Goal: Task Accomplishment & Management: Manage account settings

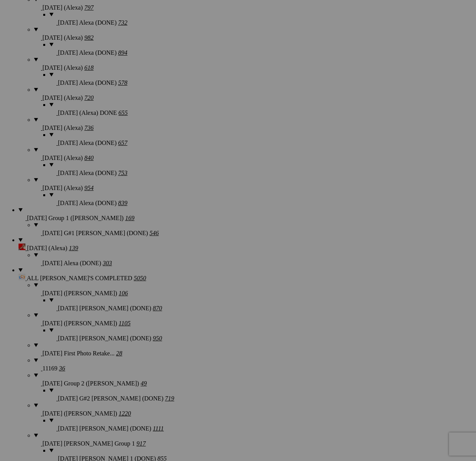
scroll to position [807, 0]
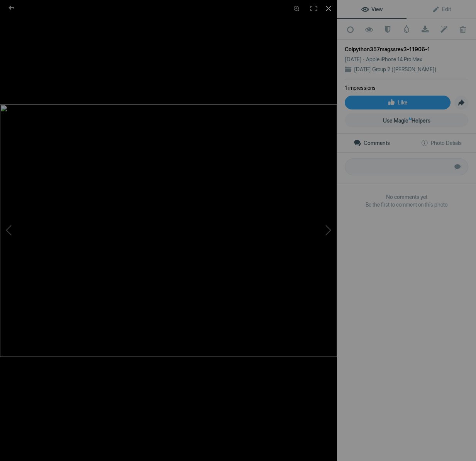
click at [326, 6] on div at bounding box center [328, 8] width 17 height 17
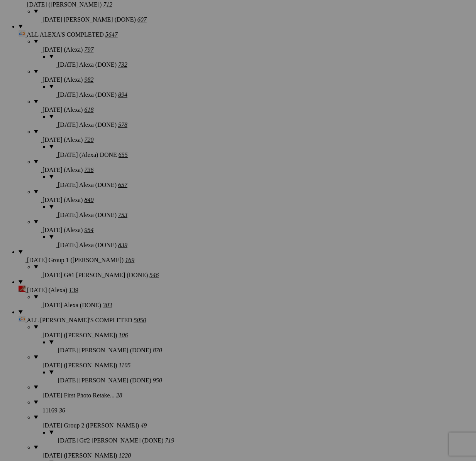
scroll to position [815, 0]
drag, startPoint x: 270, startPoint y: 161, endPoint x: 317, endPoint y: 165, distance: 47.2
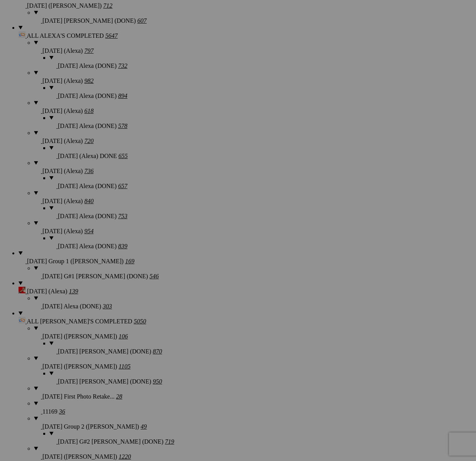
drag, startPoint x: 120, startPoint y: 356, endPoint x: 127, endPoint y: 357, distance: 7.0
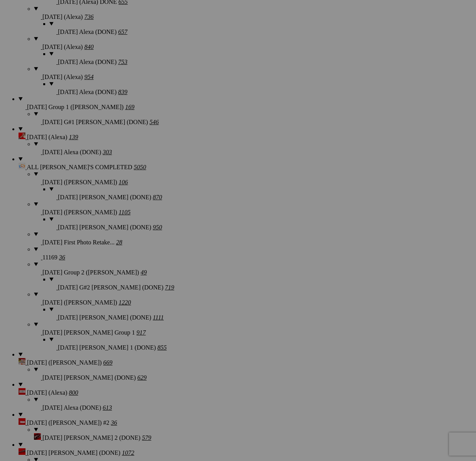
scroll to position [973, 0]
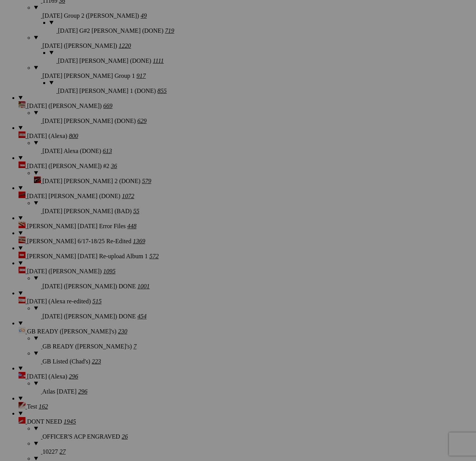
scroll to position [1228, 0]
drag, startPoint x: 120, startPoint y: 253, endPoint x: 182, endPoint y: 254, distance: 61.7
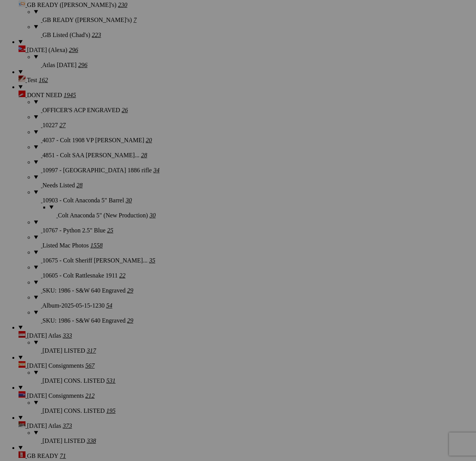
scroll to position [1553, 0]
drag, startPoint x: 121, startPoint y: 123, endPoint x: 144, endPoint y: 126, distance: 23.8
drag, startPoint x: 268, startPoint y: 123, endPoint x: 254, endPoint y: 143, distance: 24.3
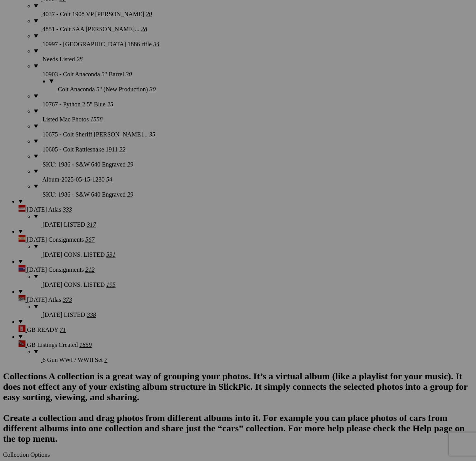
scroll to position [1681, 0]
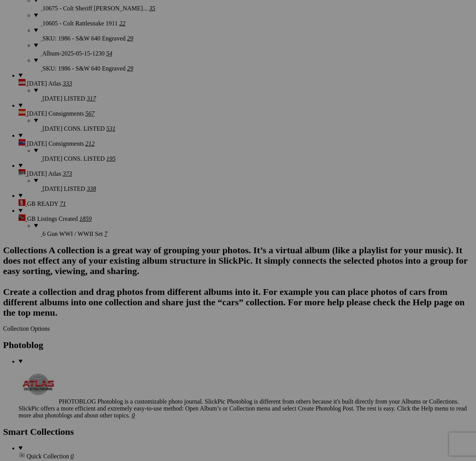
scroll to position [1821, 0]
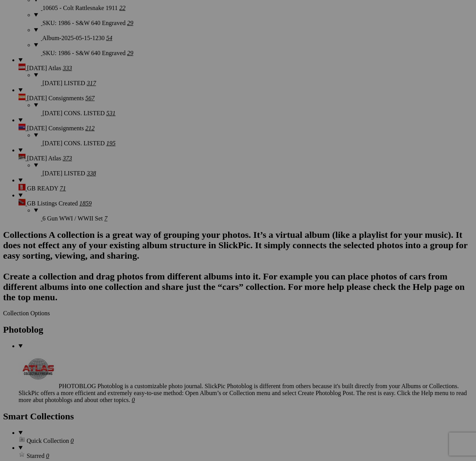
drag, startPoint x: 123, startPoint y: 150, endPoint x: 151, endPoint y: 150, distance: 27.4
drag, startPoint x: 271, startPoint y: 150, endPoint x: 278, endPoint y: 160, distance: 12.7
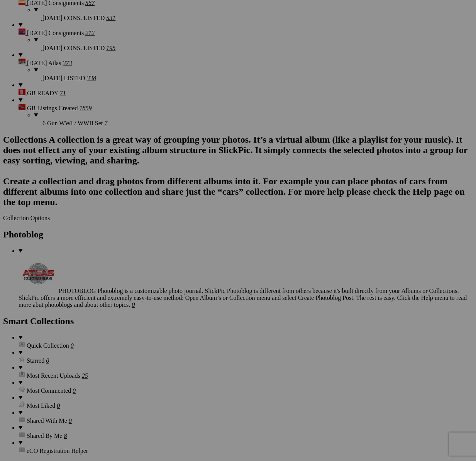
scroll to position [1937, 0]
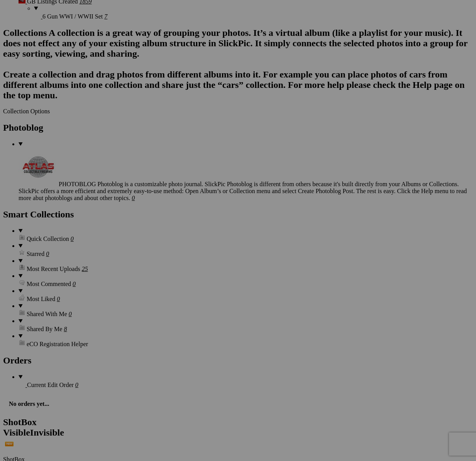
scroll to position [2022, 0]
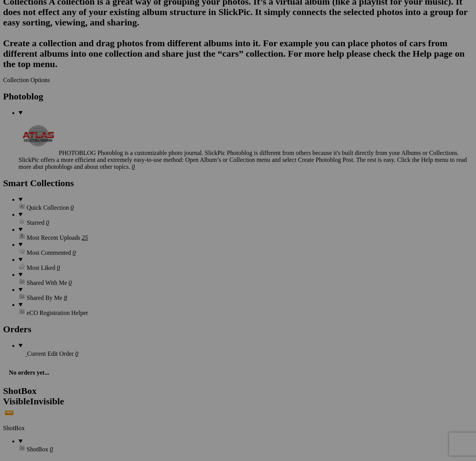
scroll to position [2055, 0]
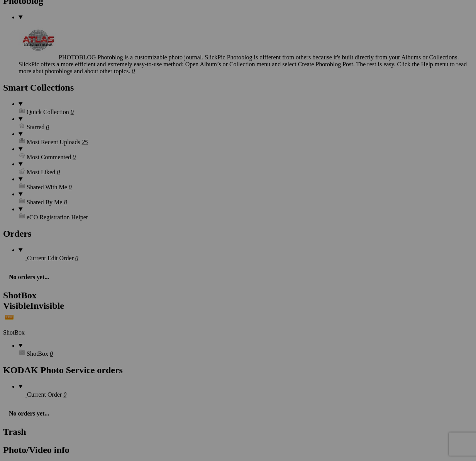
scroll to position [2172, 0]
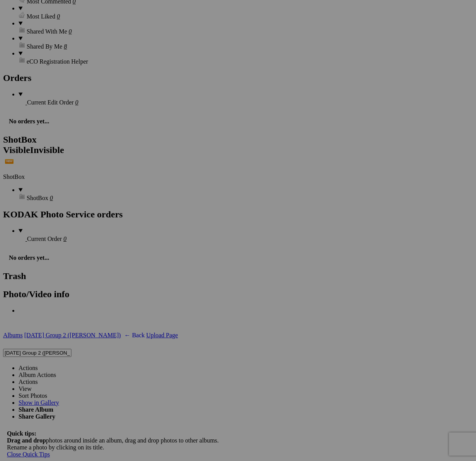
scroll to position [2316, 0]
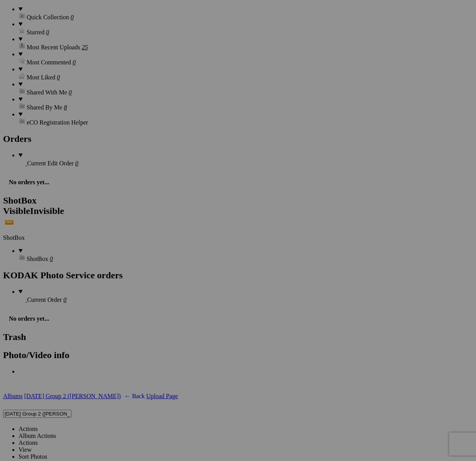
scroll to position [2243, 0]
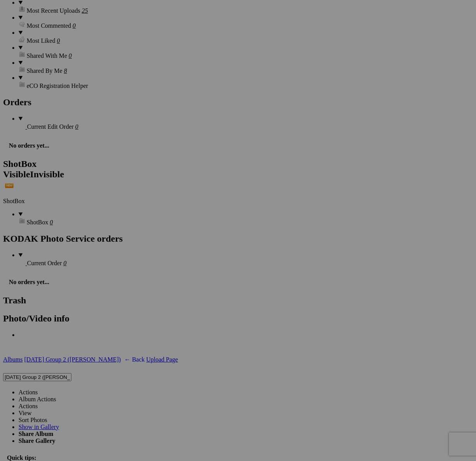
scroll to position [2293, 0]
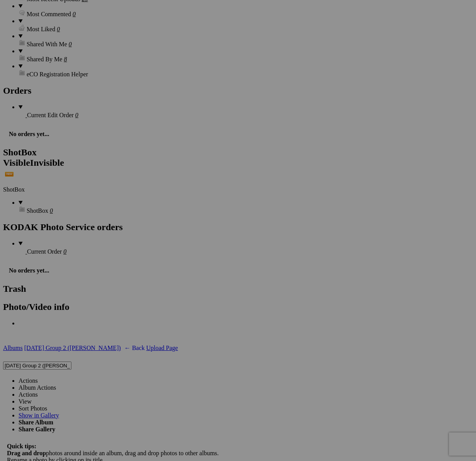
click at [38, 378] on link "Actions" at bounding box center [28, 381] width 19 height 7
click at [187, 285] on span "Yes" at bounding box center [182, 288] width 9 height 7
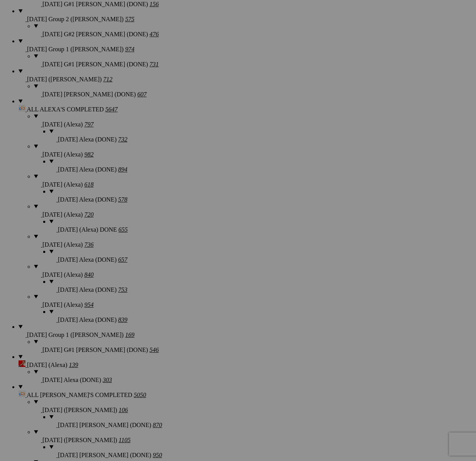
scroll to position [756, 0]
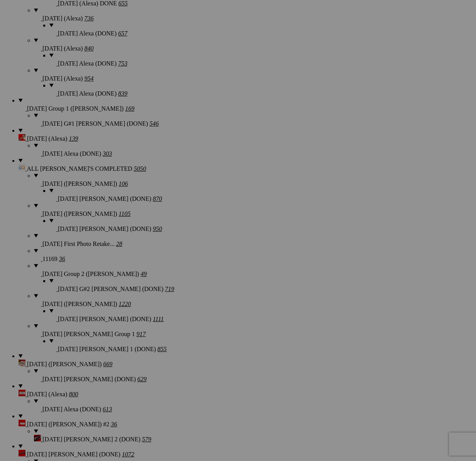
scroll to position [928, 0]
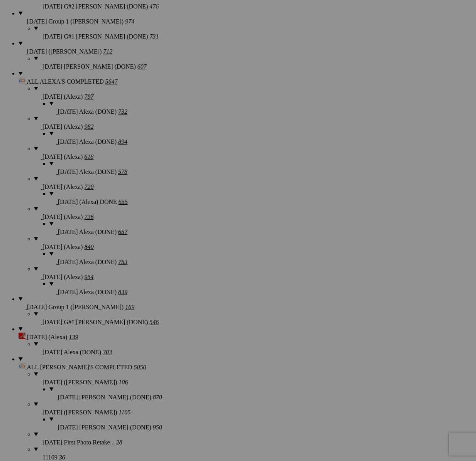
scroll to position [771, 0]
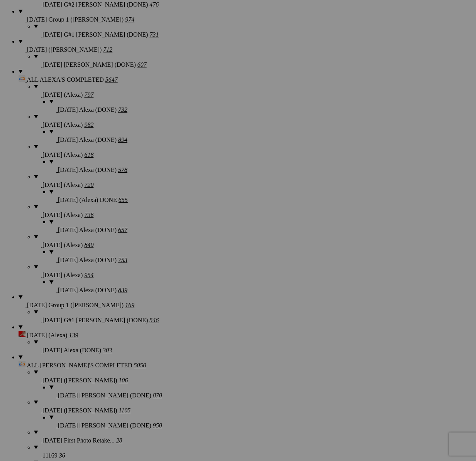
drag, startPoint x: 270, startPoint y: 206, endPoint x: 279, endPoint y: 207, distance: 9.3
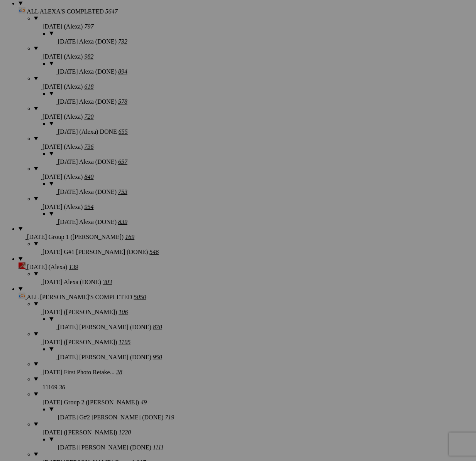
scroll to position [841, 0]
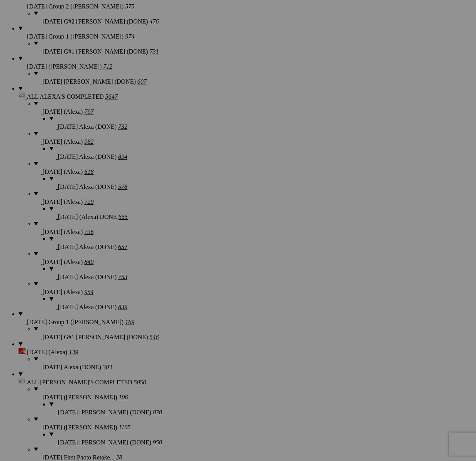
scroll to position [754, 0]
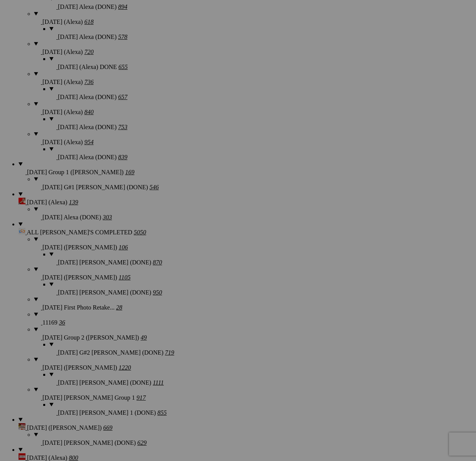
scroll to position [795, 0]
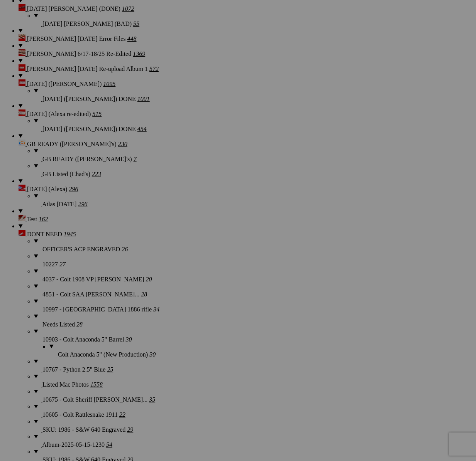
scroll to position [1428, 0]
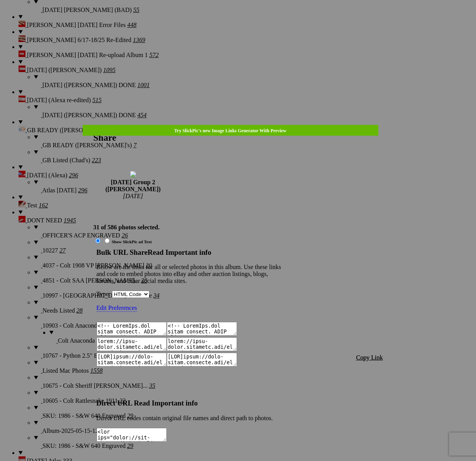
click at [374, 354] on span "Copy Link" at bounding box center [369, 357] width 27 height 7
click at [239, 22] on div at bounding box center [238, 230] width 476 height 461
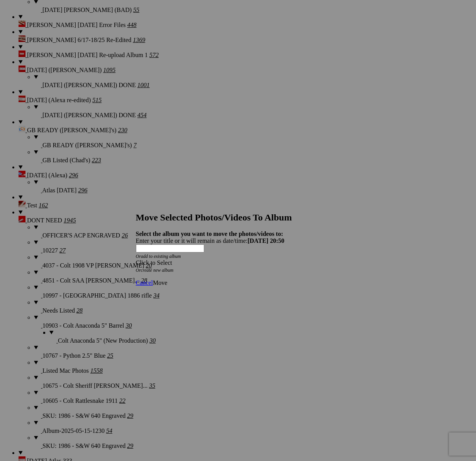
click at [224, 260] on div "Click to Select" at bounding box center [238, 263] width 204 height 7
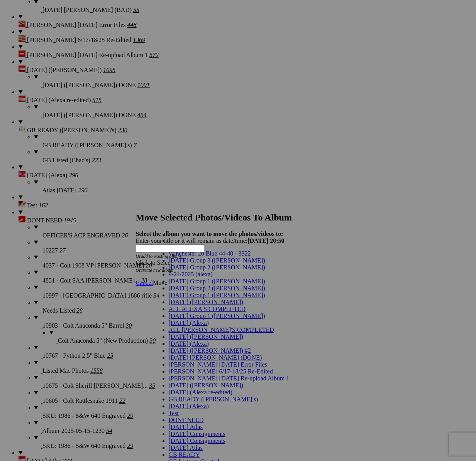
click at [186, 271] on span "[DATE] Group 2 ([PERSON_NAME])" at bounding box center [217, 267] width 96 height 7
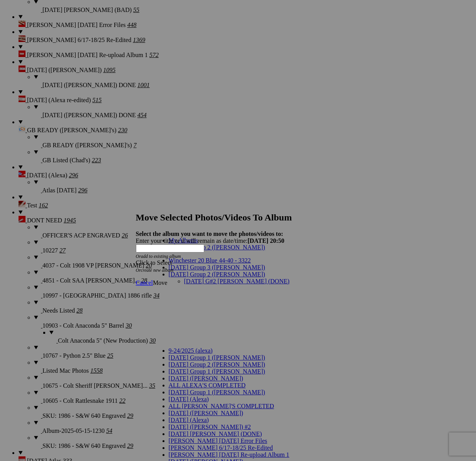
click at [216, 278] on link "[DATE] G#2 [PERSON_NAME] (DONE)" at bounding box center [236, 281] width 105 height 7
